Goal: Transaction & Acquisition: Book appointment/travel/reservation

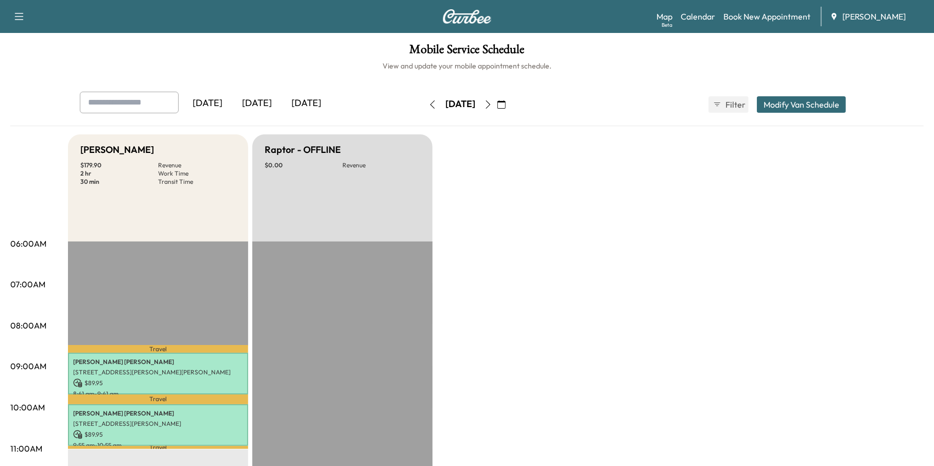
click at [492, 102] on icon "button" at bounding box center [488, 104] width 8 height 8
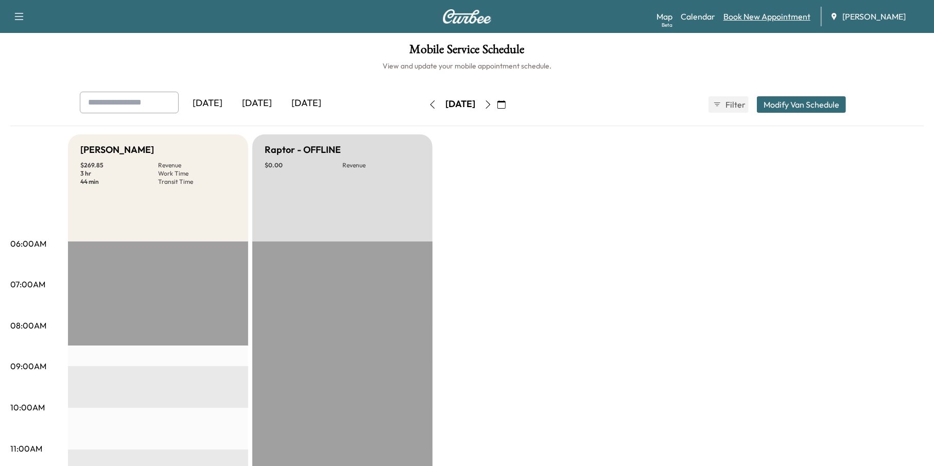
click at [760, 21] on link "Book New Appointment" at bounding box center [767, 16] width 87 height 12
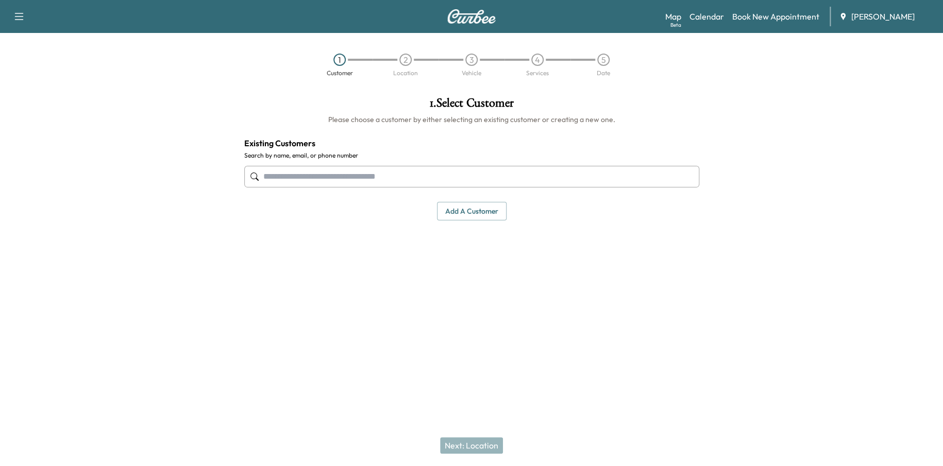
paste input "**********"
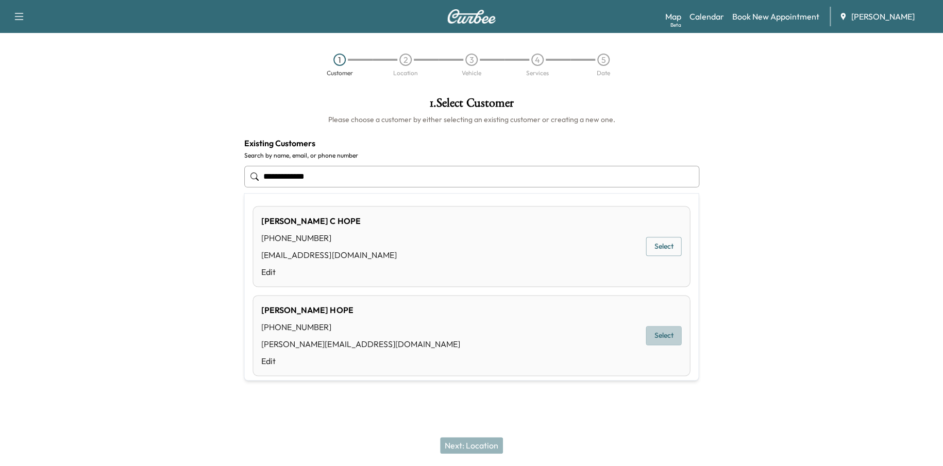
click at [654, 343] on button "Select" at bounding box center [663, 335] width 36 height 19
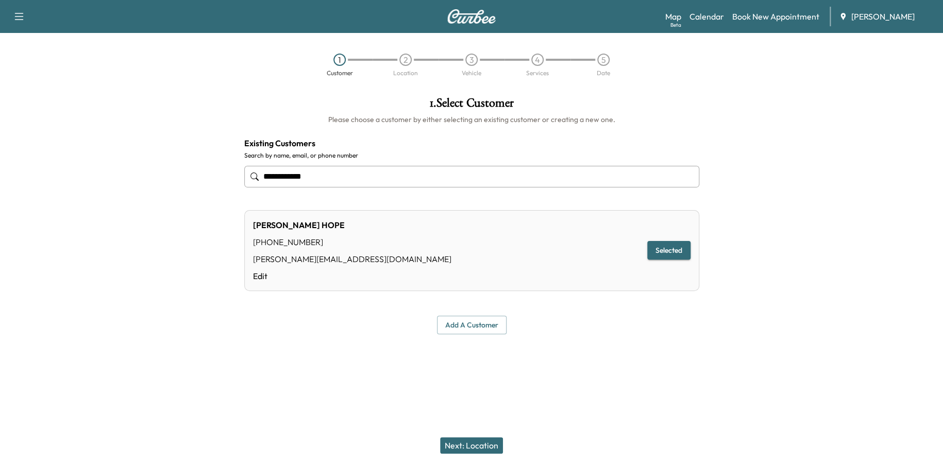
type input "**********"
click at [478, 444] on button "Next: Location" at bounding box center [471, 445] width 63 height 16
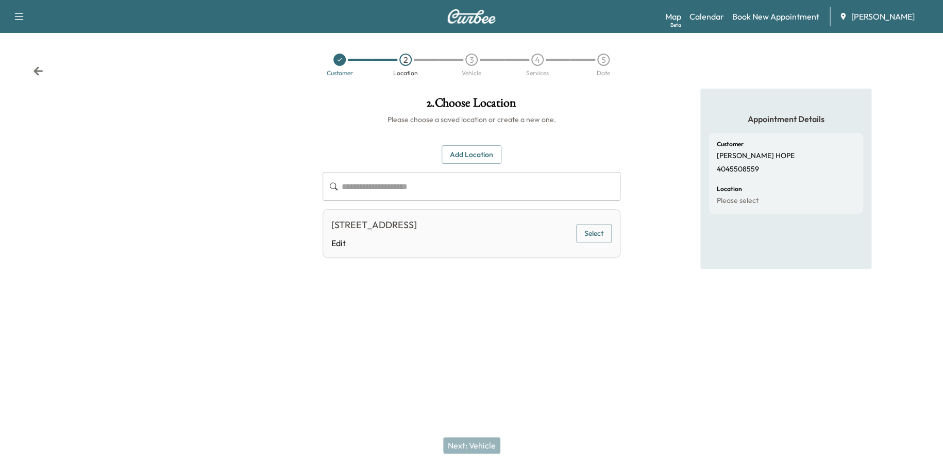
click at [569, 235] on div "[STREET_ADDRESS] Edit Select" at bounding box center [471, 233] width 298 height 49
click at [587, 234] on button "Select" at bounding box center [594, 233] width 36 height 19
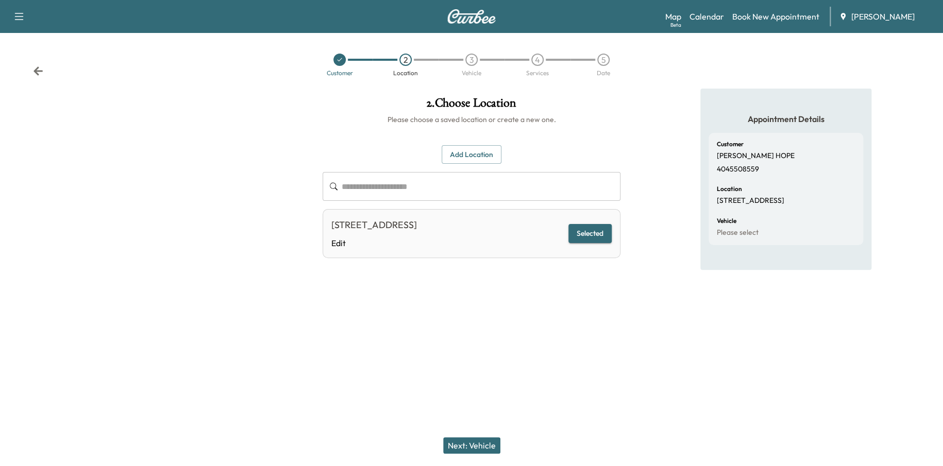
click at [459, 446] on button "Next: Vehicle" at bounding box center [471, 445] width 57 height 16
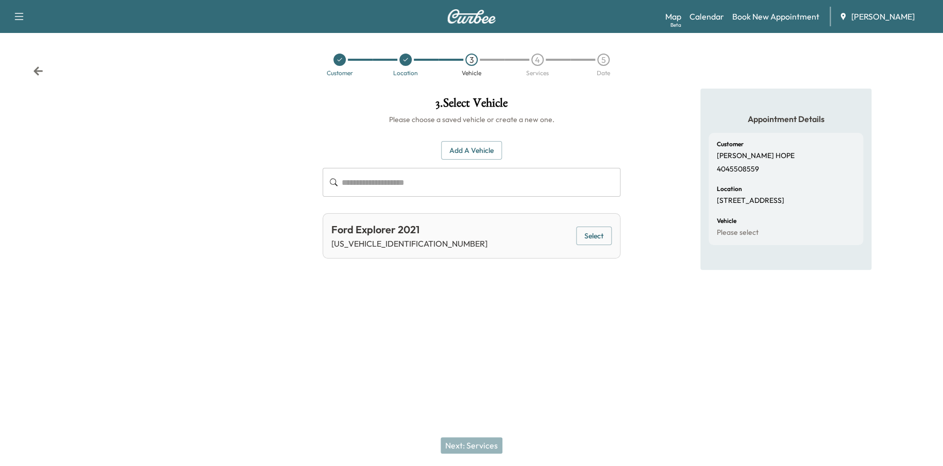
click at [580, 237] on button "Select" at bounding box center [594, 236] width 36 height 19
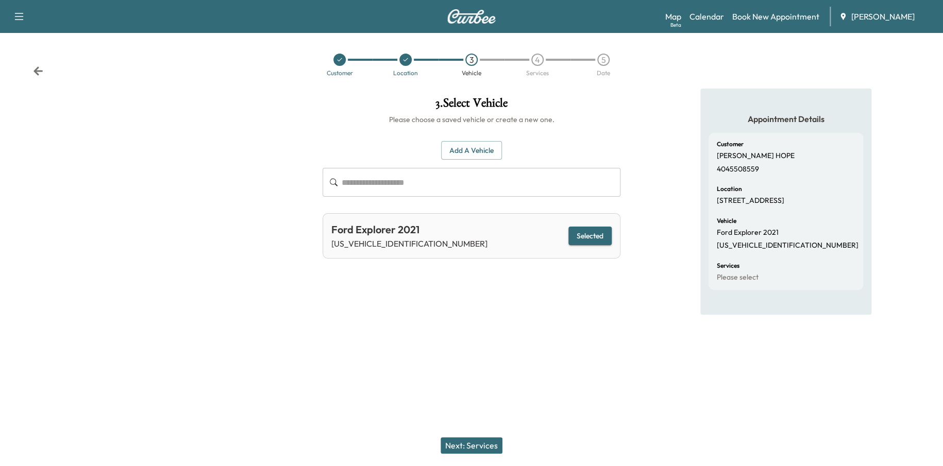
click at [484, 442] on button "Next: Services" at bounding box center [471, 445] width 62 height 16
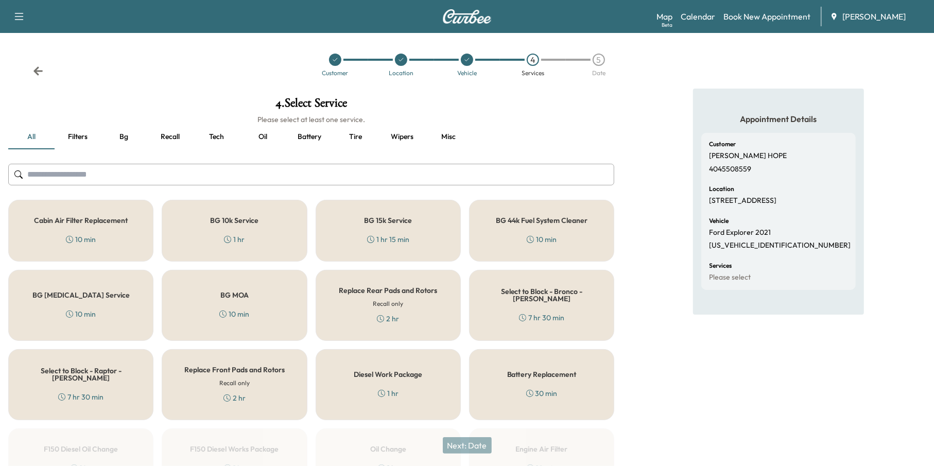
click at [262, 138] on button "Oil" at bounding box center [263, 137] width 46 height 25
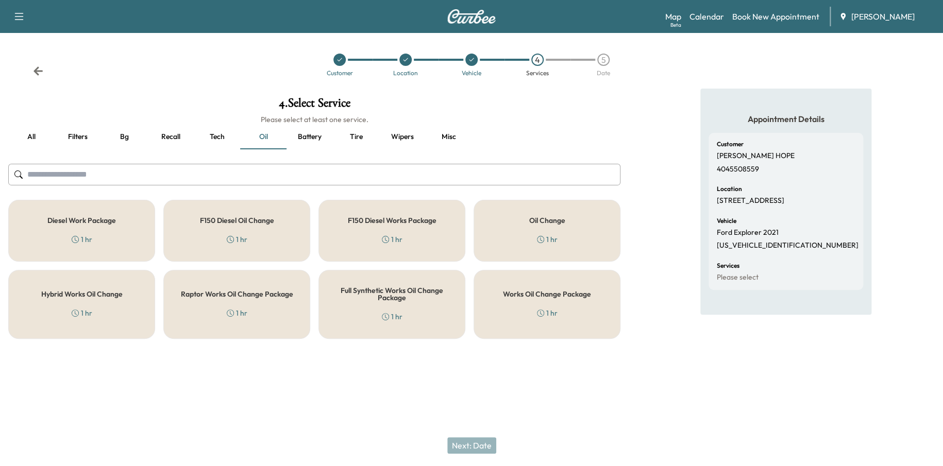
drag, startPoint x: 534, startPoint y: 296, endPoint x: 536, endPoint y: 308, distance: 12.1
click at [535, 300] on div "Works Oil Change Package 1 hr" at bounding box center [546, 304] width 147 height 69
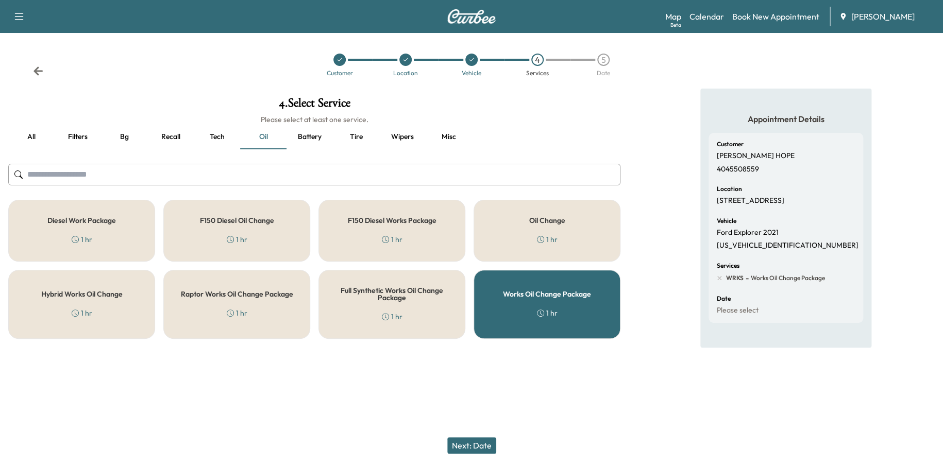
click at [465, 449] on button "Next: Date" at bounding box center [471, 445] width 49 height 16
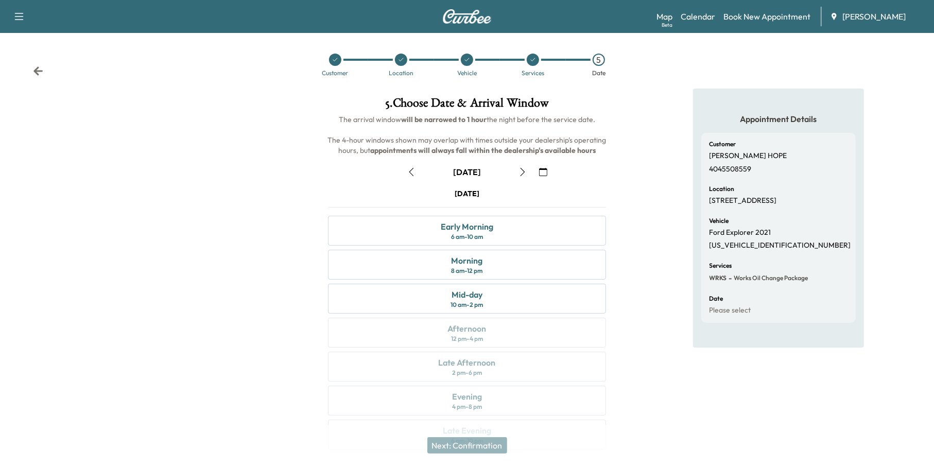
drag, startPoint x: 477, startPoint y: 236, endPoint x: 479, endPoint y: 245, distance: 9.5
click at [479, 245] on div "[DATE] Early Morning 6 am - 10 am Morning 8 am - 12 pm Mid-day 10 am - 2 pm Aft…" at bounding box center [467, 321] width 295 height 265
click at [474, 226] on div "Early Morning" at bounding box center [467, 226] width 53 height 12
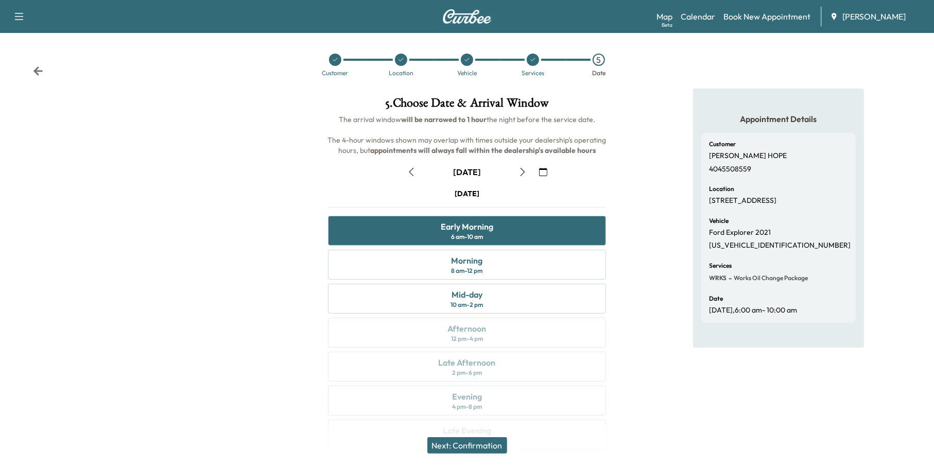
click at [474, 437] on button "Next: Confirmation" at bounding box center [467, 445] width 80 height 16
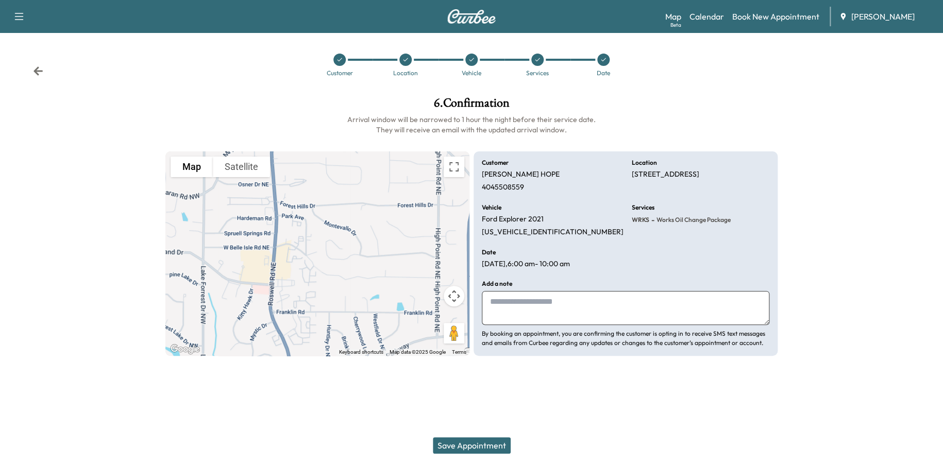
click at [481, 441] on button "Save Appointment" at bounding box center [472, 445] width 78 height 16
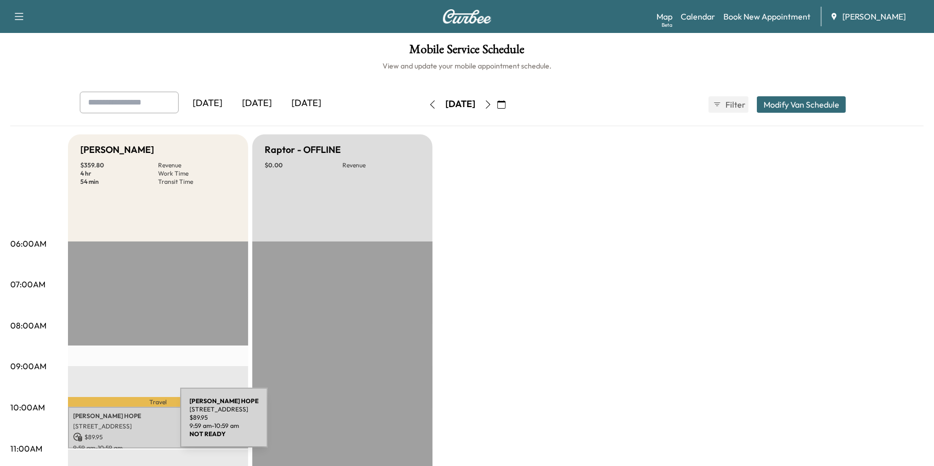
click at [103, 424] on p "[STREET_ADDRESS]" at bounding box center [158, 426] width 170 height 8
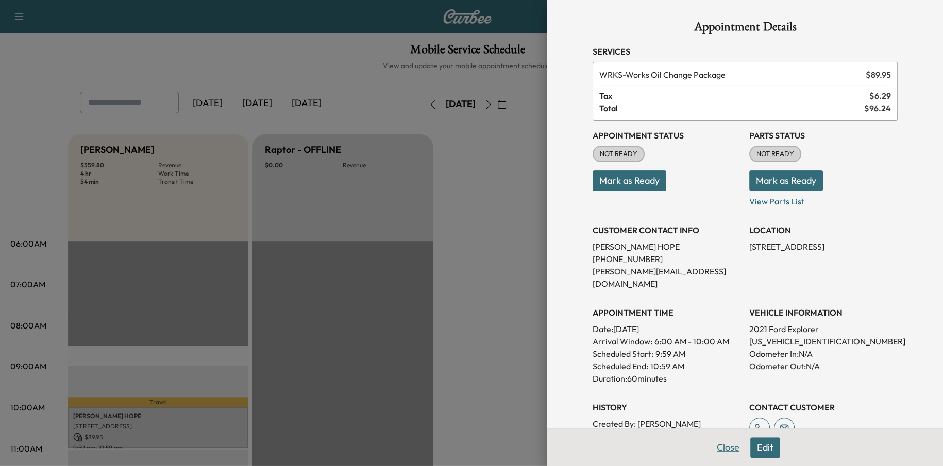
click at [711, 438] on button "Close" at bounding box center [728, 447] width 36 height 21
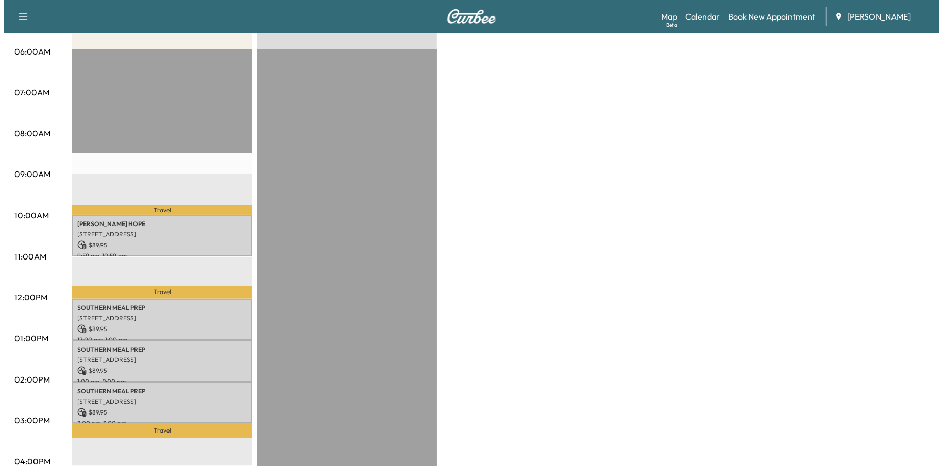
scroll to position [155, 0]
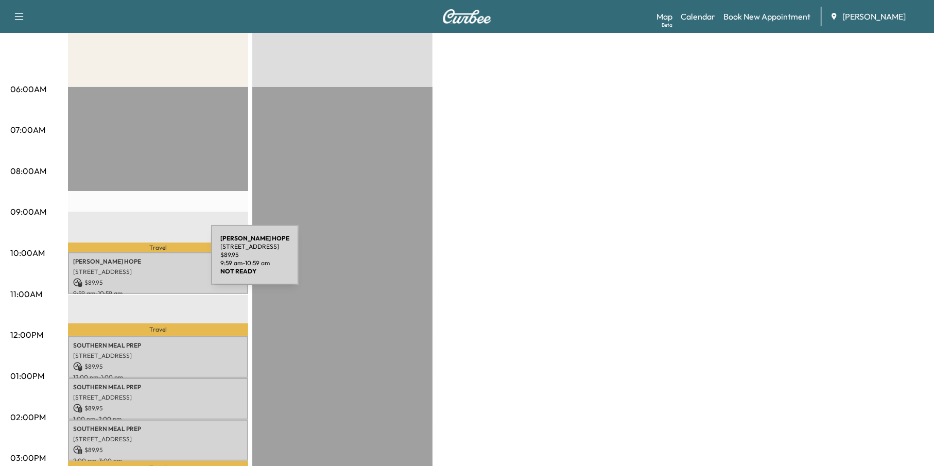
click at [134, 261] on p "[PERSON_NAME]" at bounding box center [158, 262] width 170 height 8
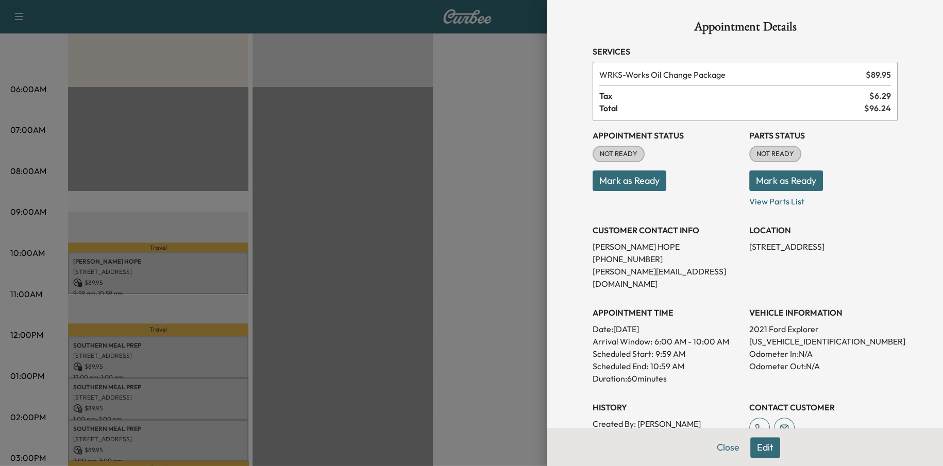
click at [763, 442] on button "Edit" at bounding box center [765, 447] width 30 height 21
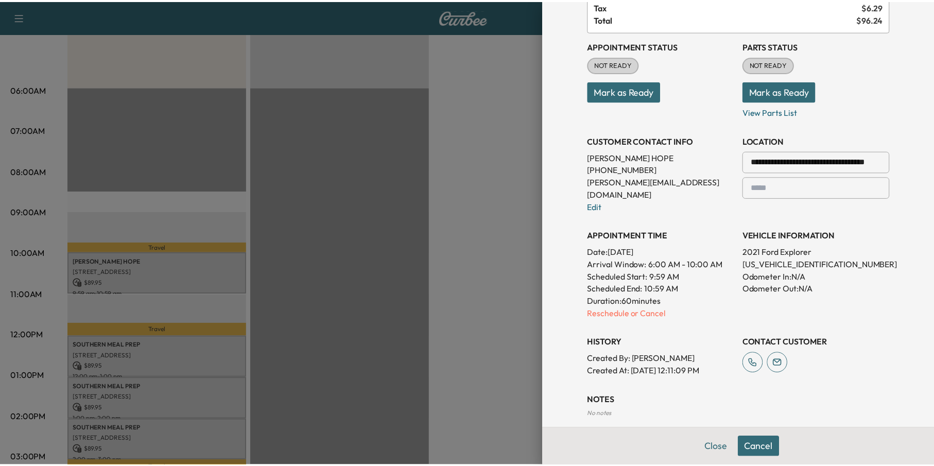
scroll to position [103, 0]
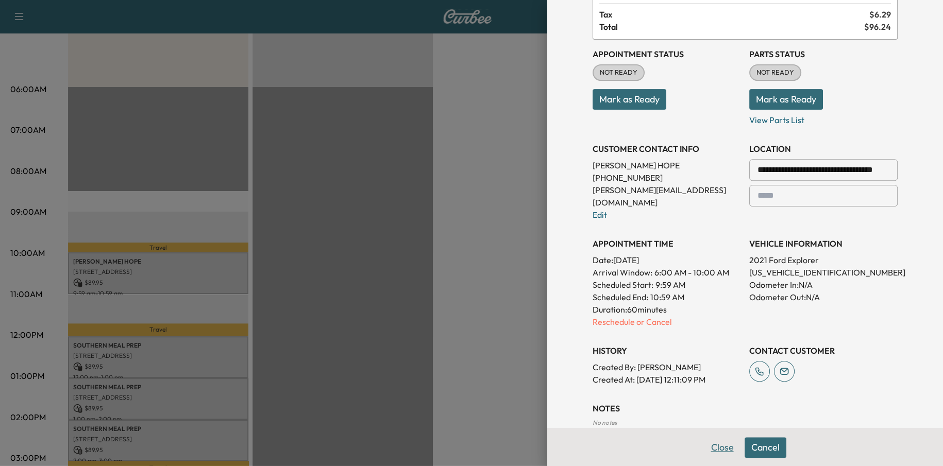
click at [709, 446] on button "Close" at bounding box center [722, 447] width 36 height 21
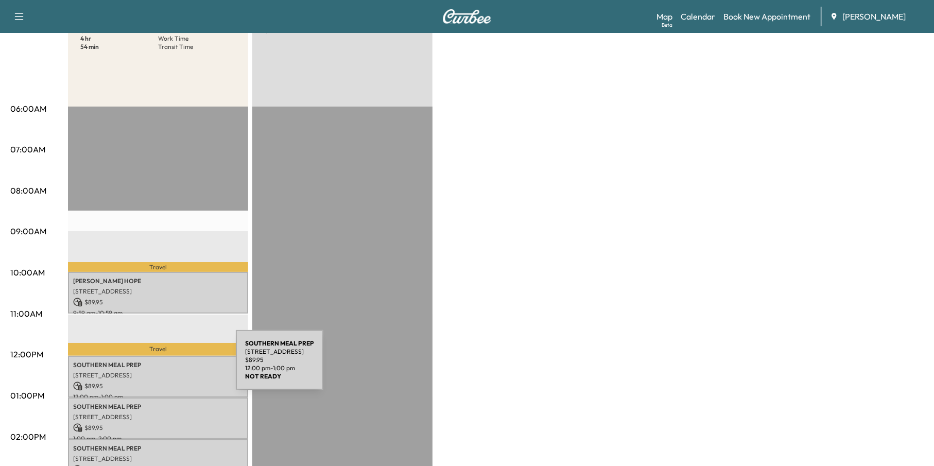
scroll to position [155, 0]
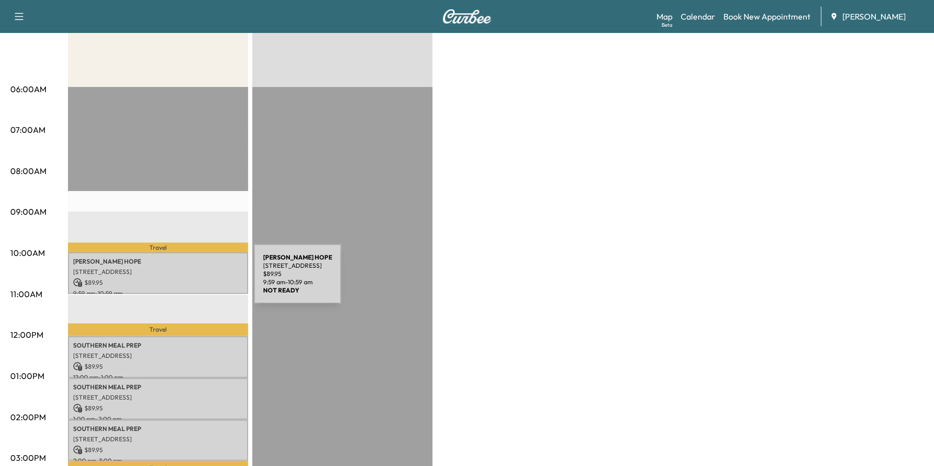
click at [177, 280] on p "$ 89.95" at bounding box center [158, 282] width 170 height 9
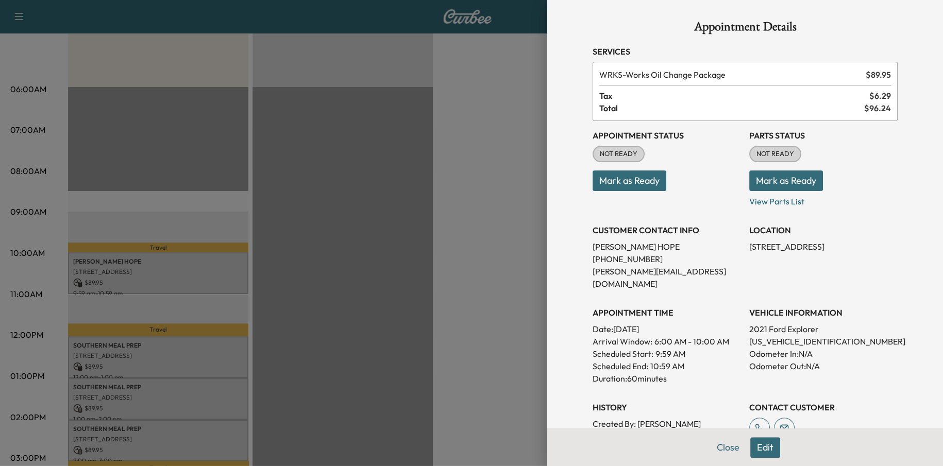
click at [426, 251] on div at bounding box center [471, 233] width 943 height 466
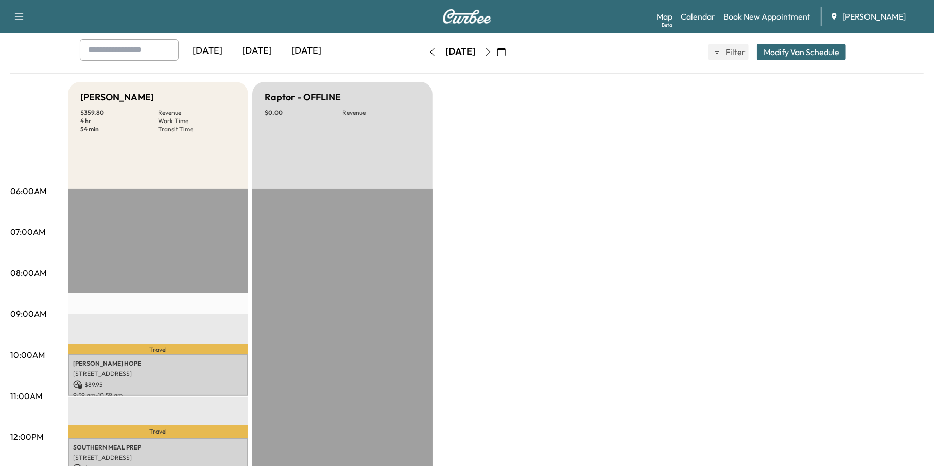
scroll to position [0, 0]
